Goal: Information Seeking & Learning: Learn about a topic

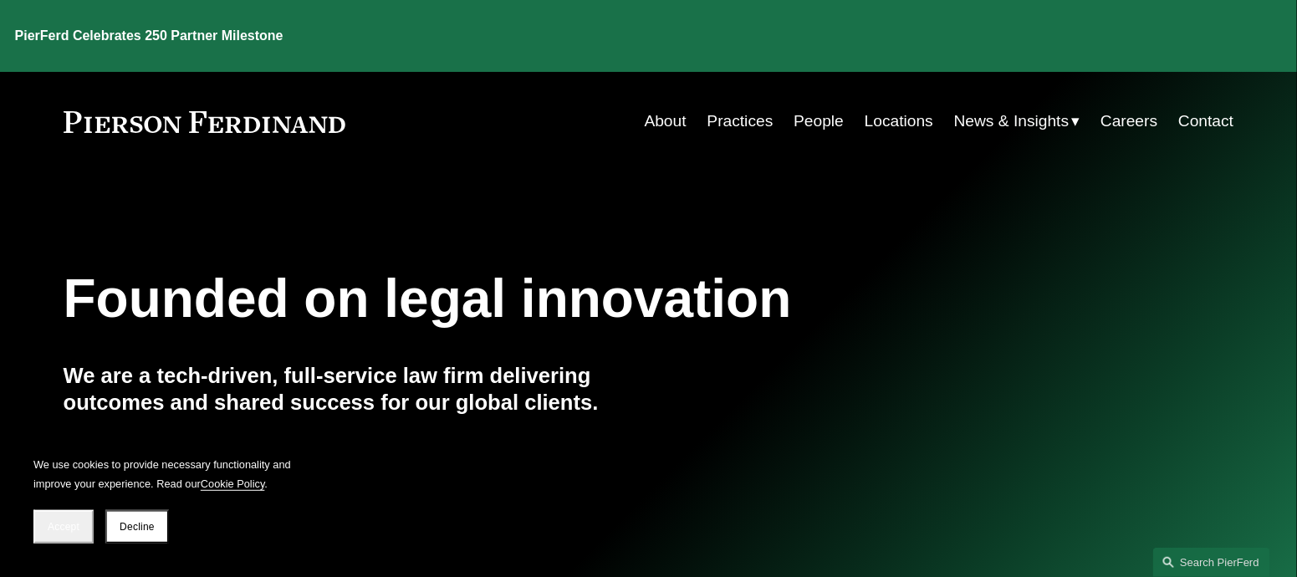
click at [819, 105] on link "People" at bounding box center [819, 121] width 50 height 32
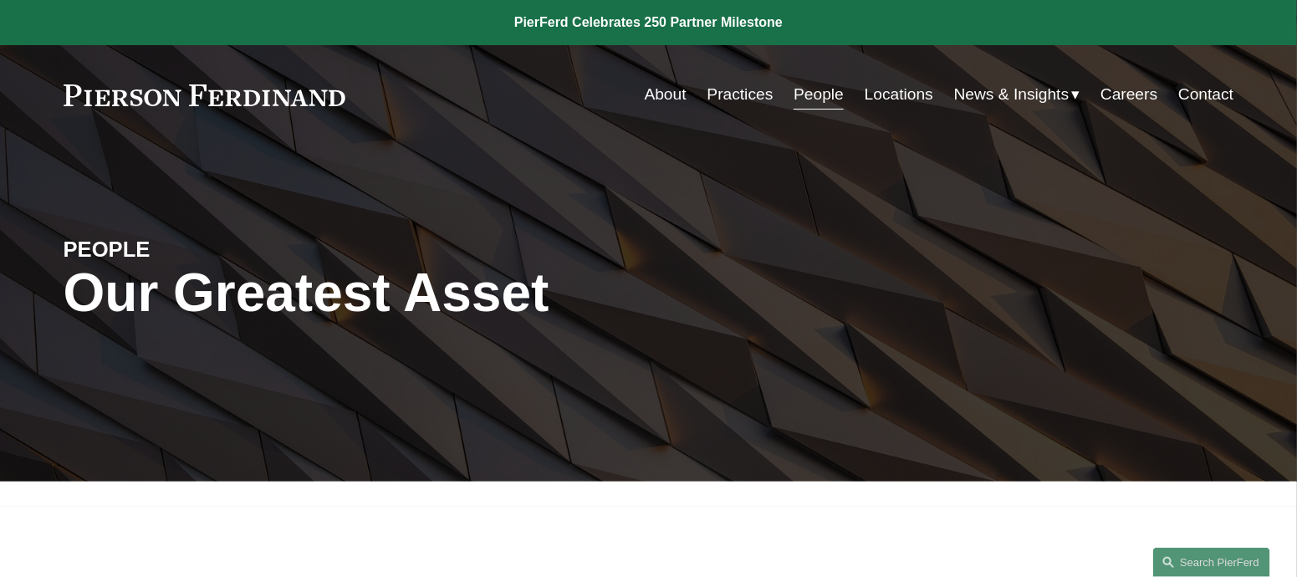
click at [744, 91] on link "Practices" at bounding box center [740, 95] width 66 height 32
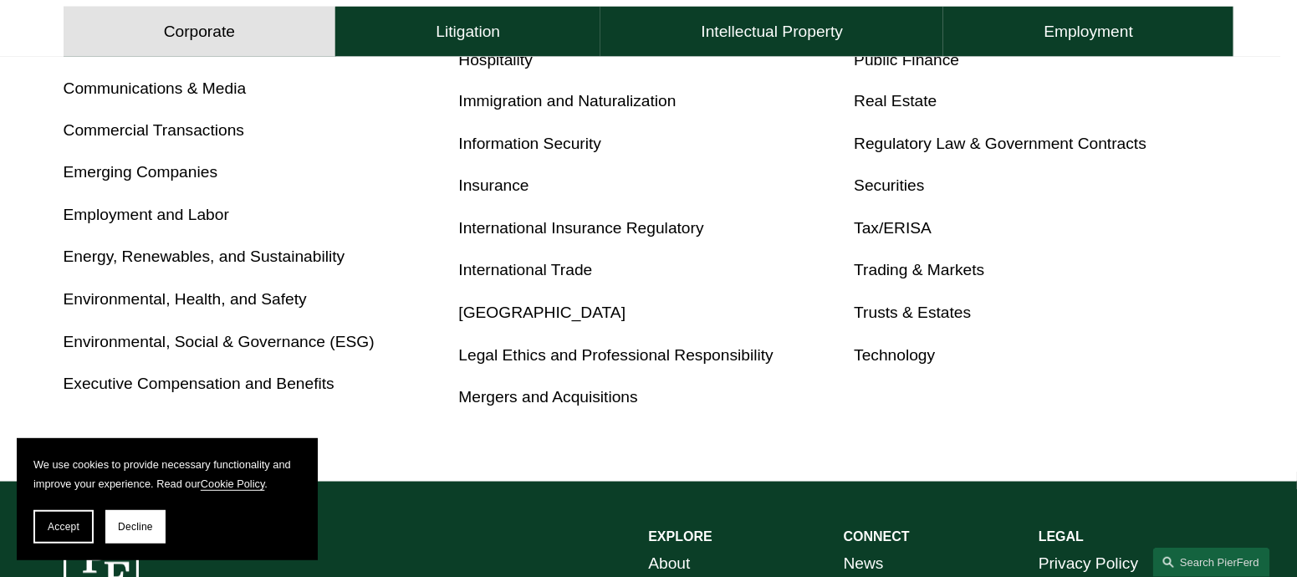
scroll to position [1003, 0]
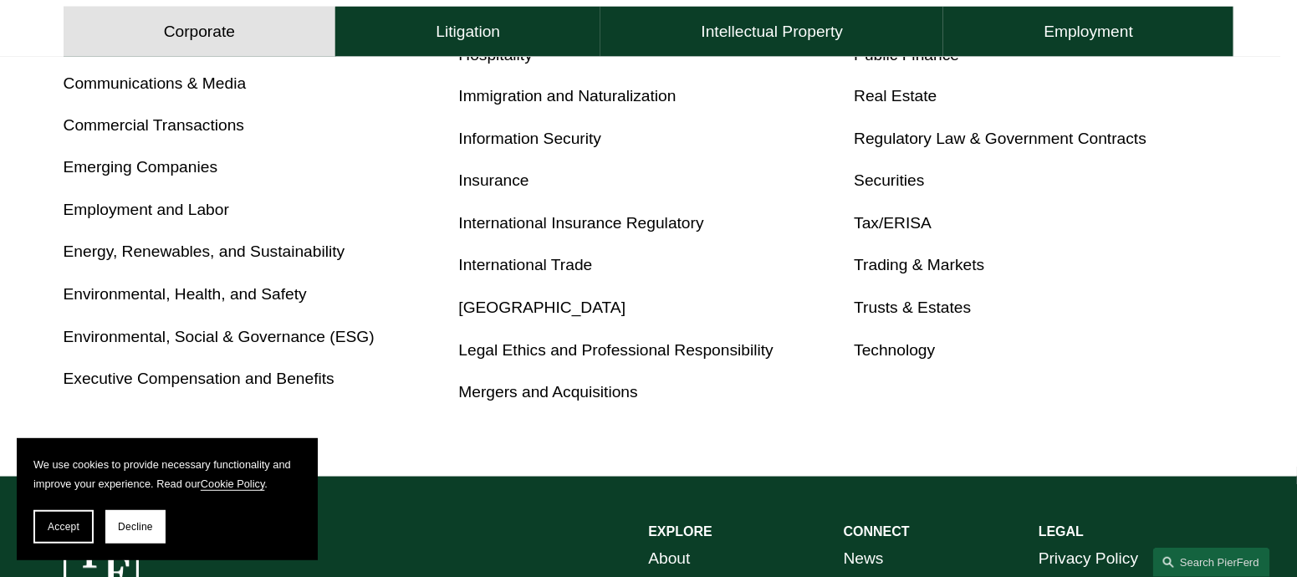
click at [122, 212] on link "Employment and Labor" at bounding box center [147, 211] width 166 height 18
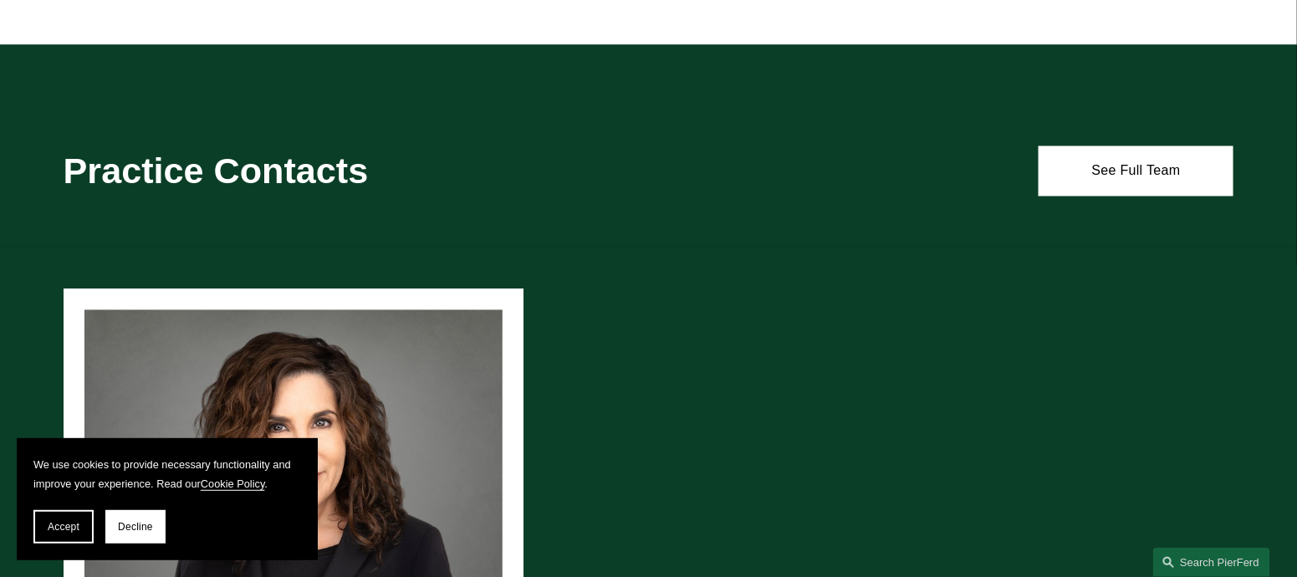
scroll to position [1003, 0]
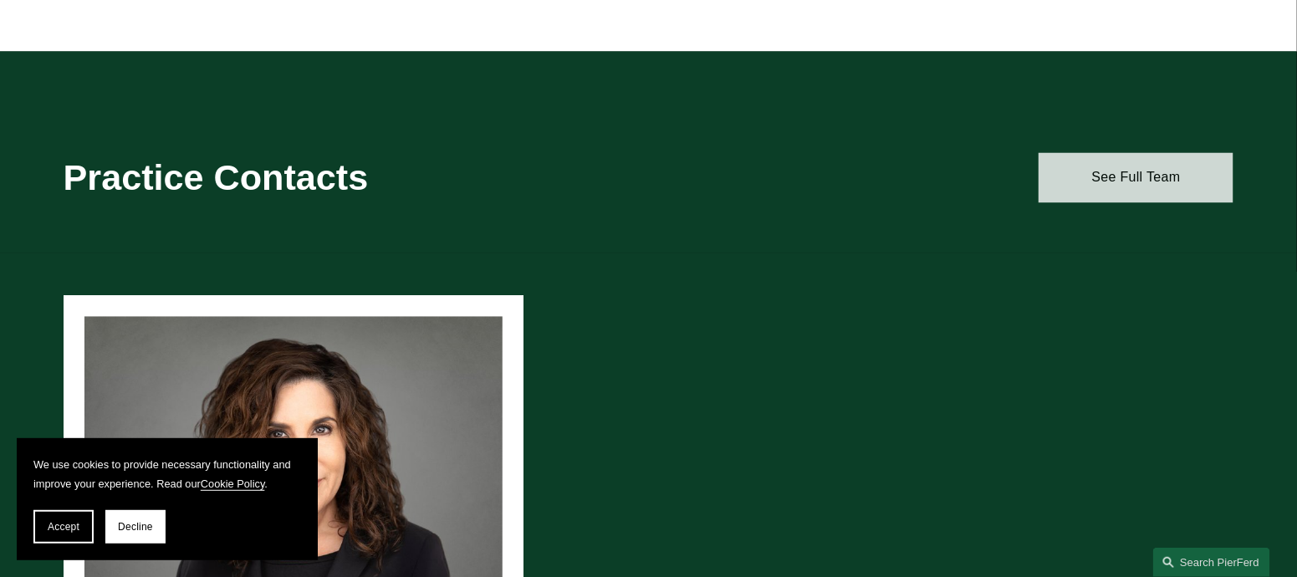
click at [1124, 170] on link "See Full Team" at bounding box center [1136, 178] width 195 height 50
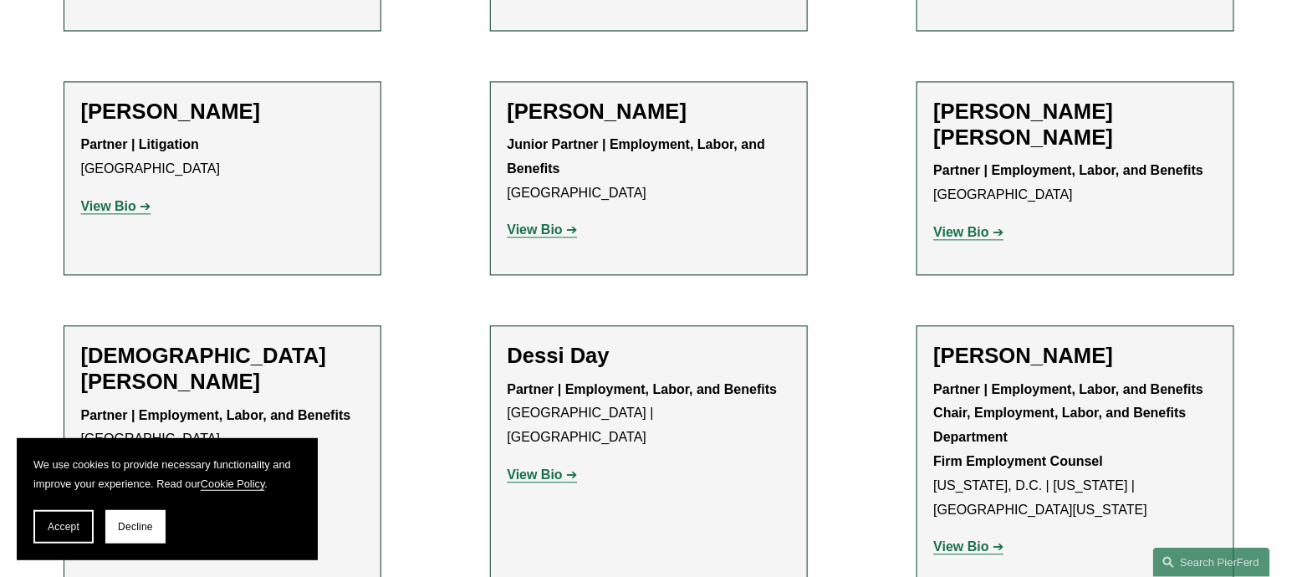
scroll to position [1171, 0]
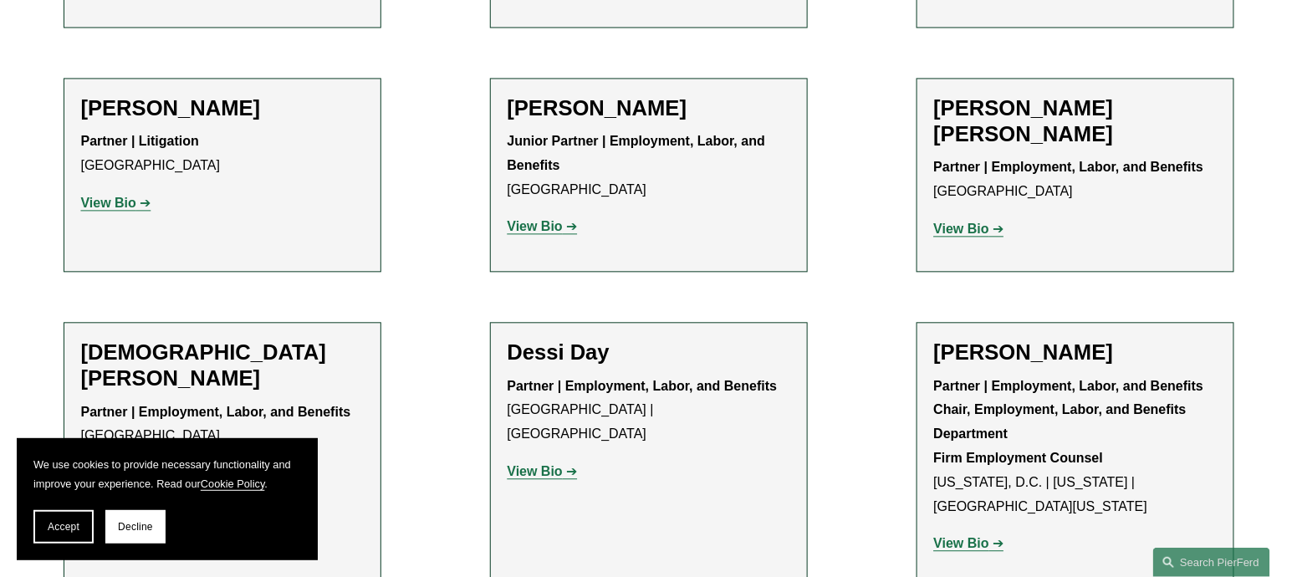
click at [974, 222] on strong "View Bio" at bounding box center [961, 229] width 55 height 14
click at [539, 464] on strong "View Bio" at bounding box center [535, 471] width 55 height 14
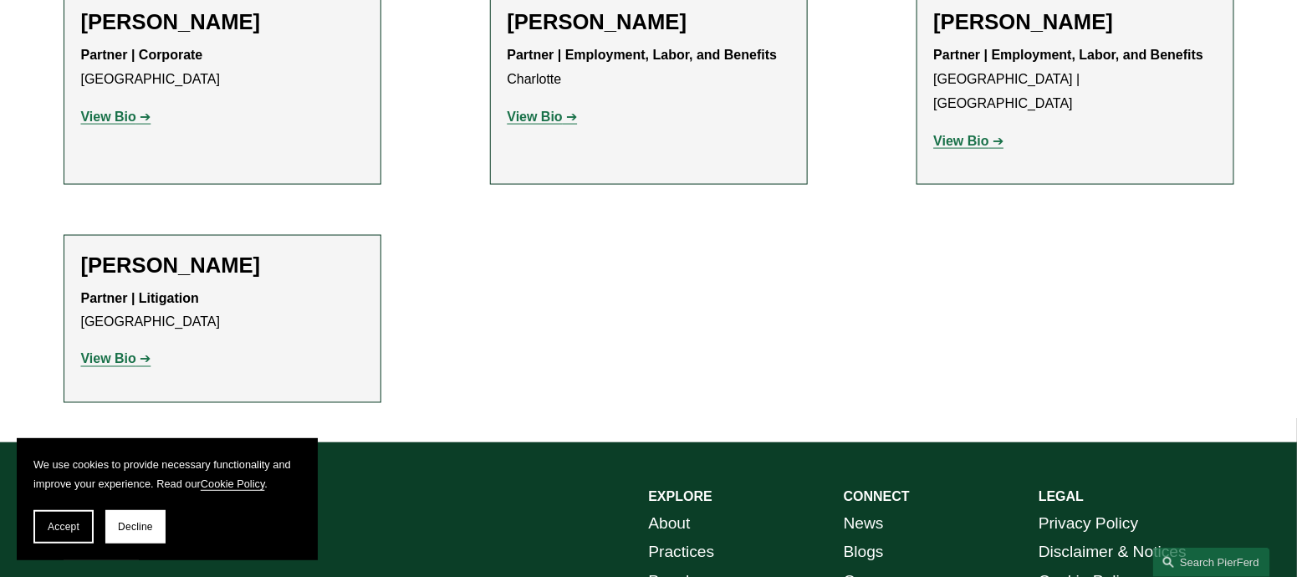
scroll to position [3010, 0]
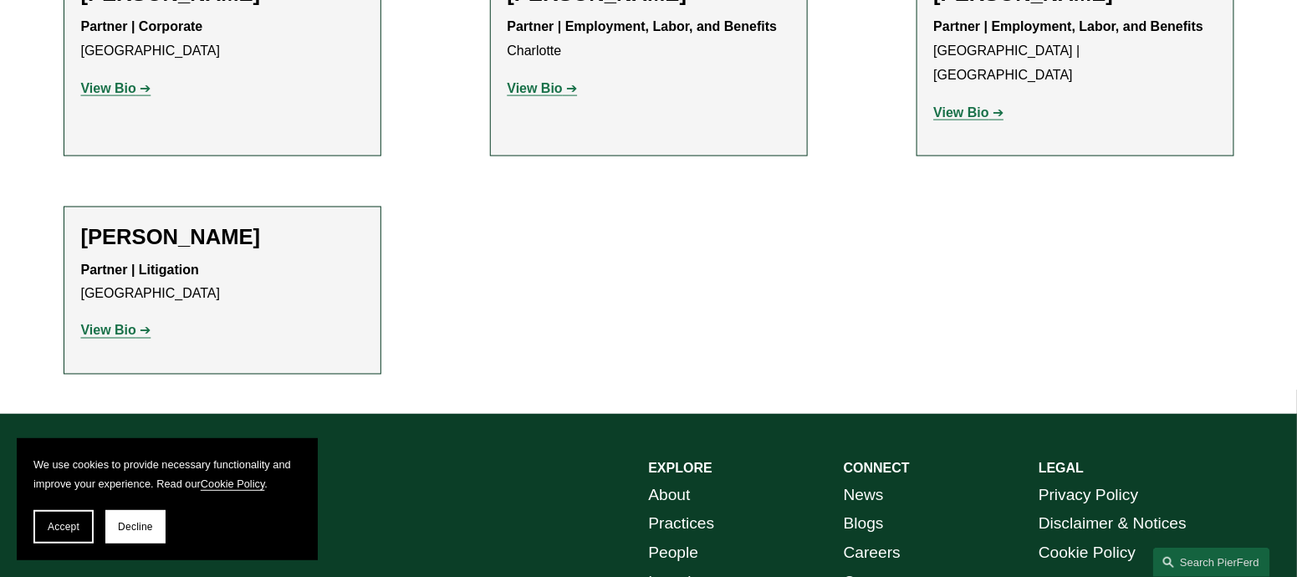
click at [109, 324] on strong "View Bio" at bounding box center [108, 331] width 55 height 14
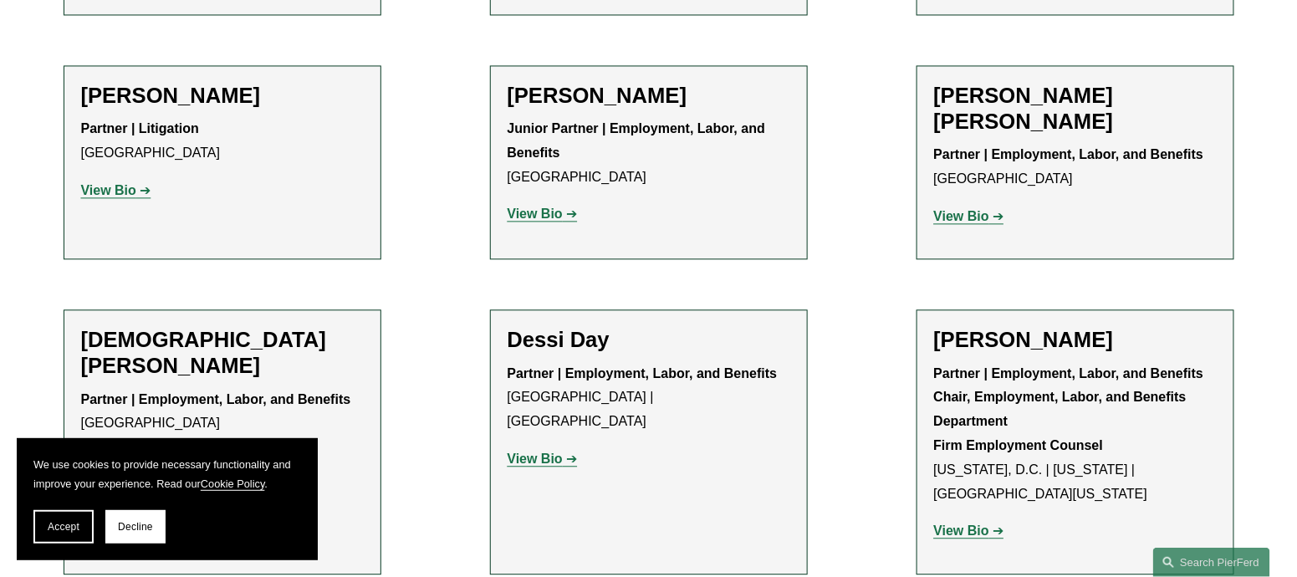
scroll to position [1171, 0]
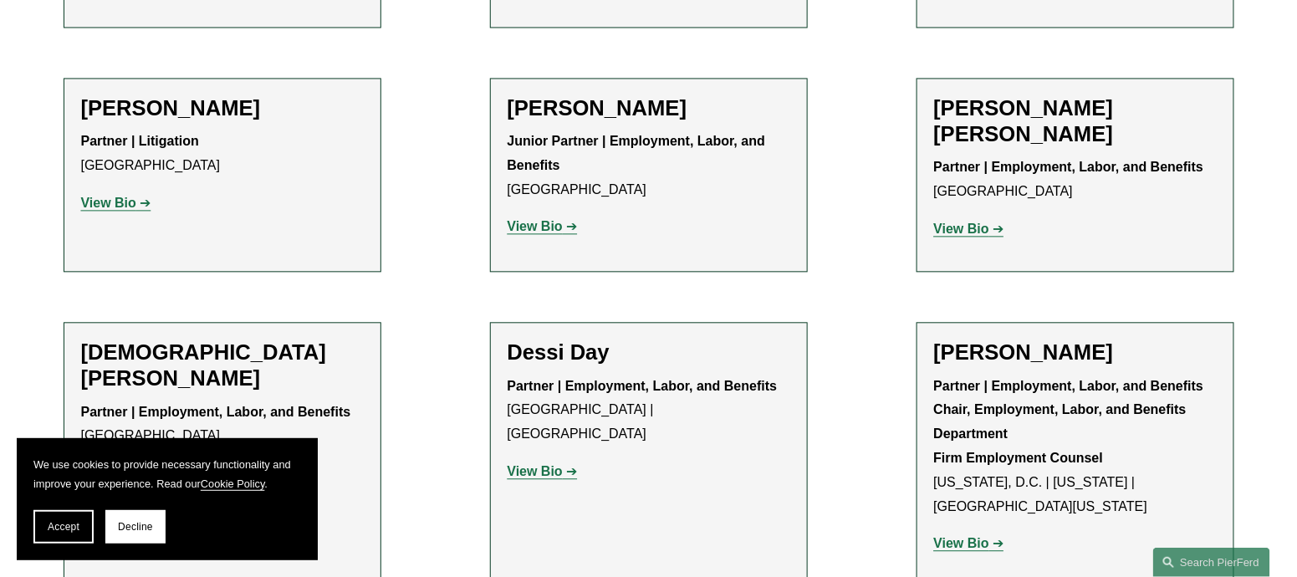
click at [980, 222] on strong "View Bio" at bounding box center [961, 229] width 55 height 14
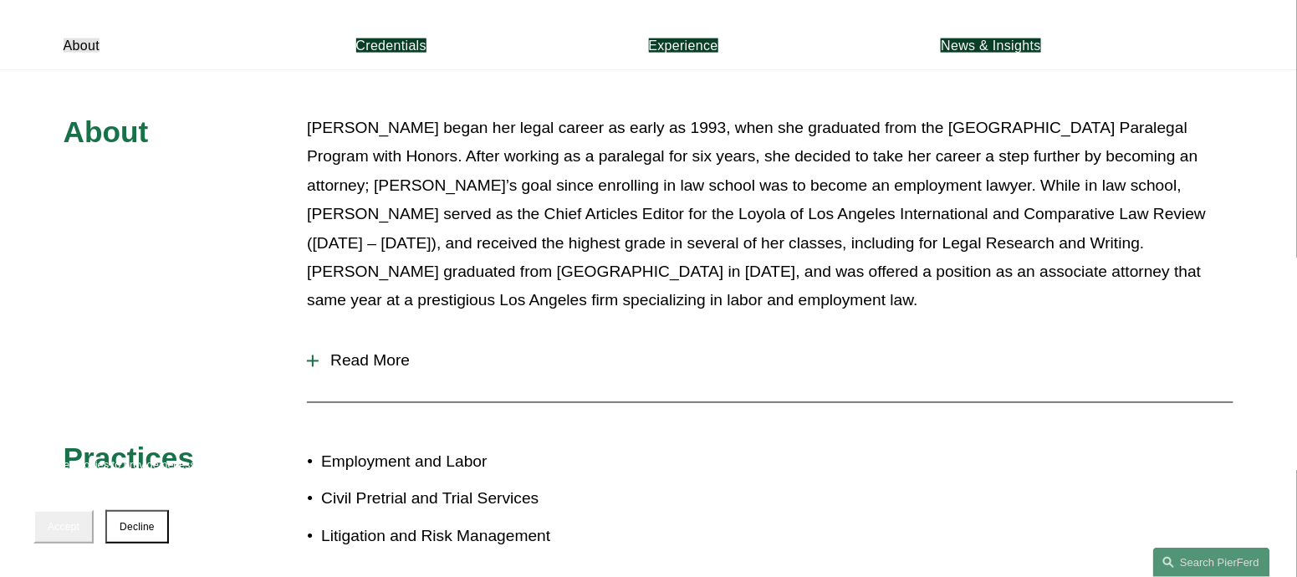
scroll to position [836, 0]
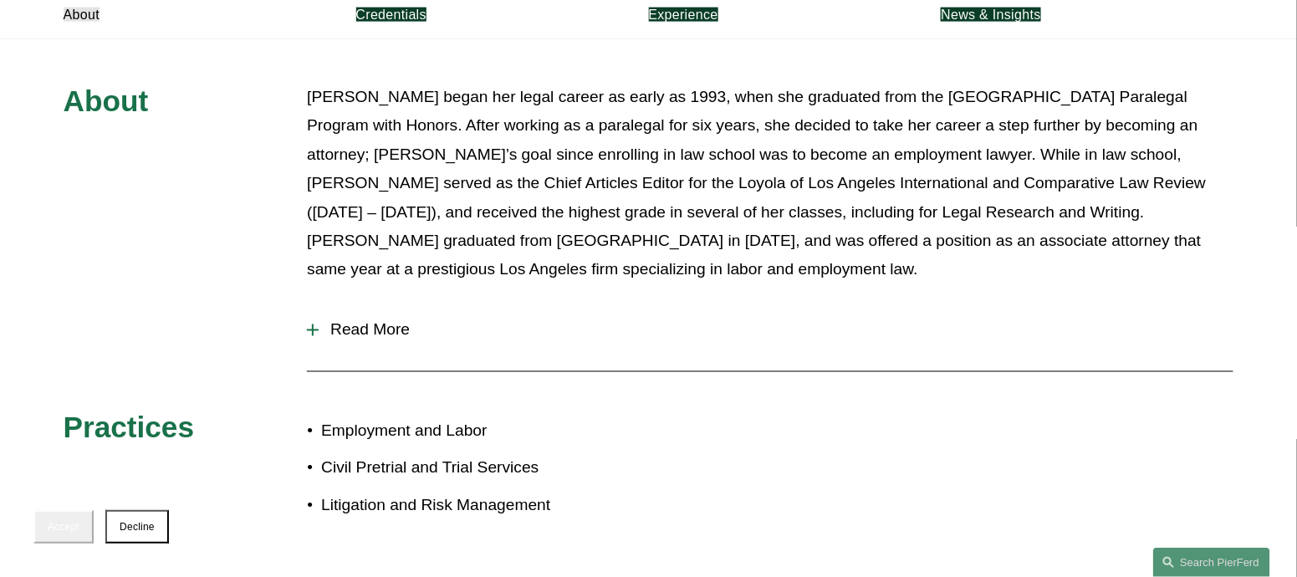
drag, startPoint x: 349, startPoint y: 263, endPoint x: 360, endPoint y: 267, distance: 12.4
click at [350, 321] on span "Read More" at bounding box center [776, 330] width 915 height 18
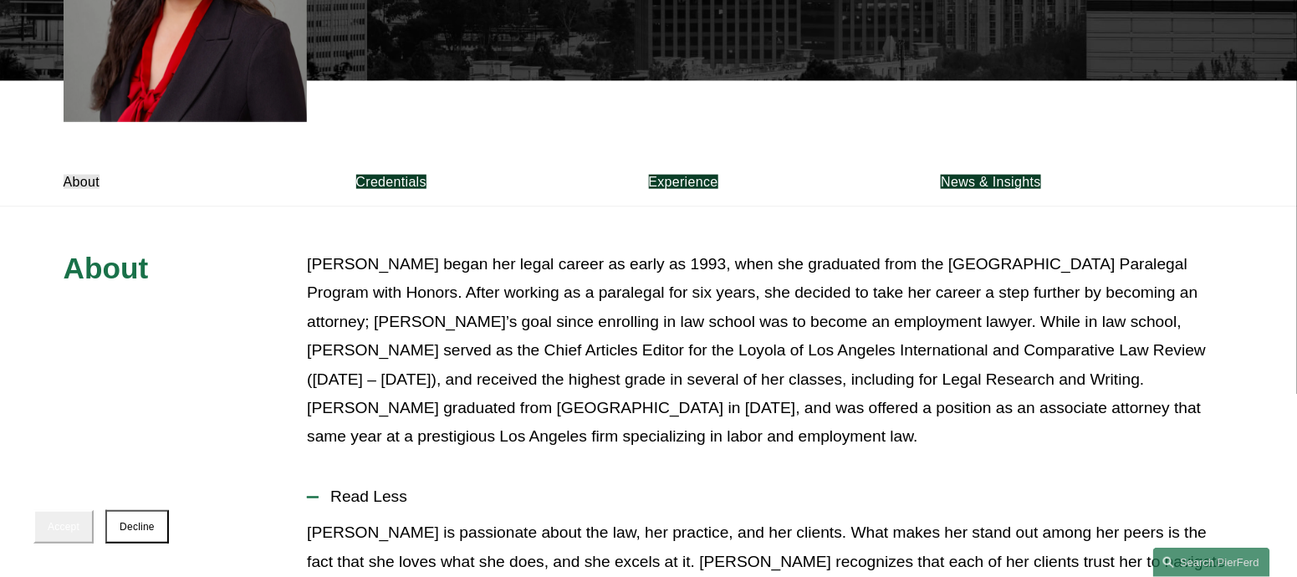
scroll to position [167, 0]
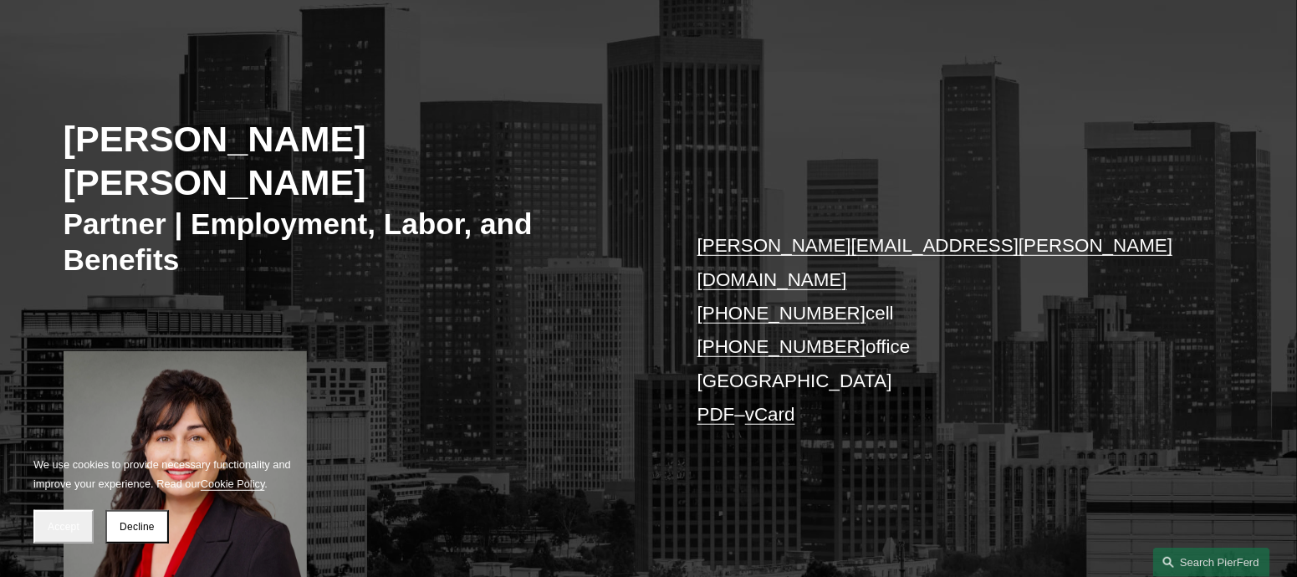
click at [518, 66] on div "[PERSON_NAME] [PERSON_NAME] Partner | Employment, Labor, and Benefits [PERSON_N…" at bounding box center [648, 299] width 1297 height 567
